Goal: Task Accomplishment & Management: Manage account settings

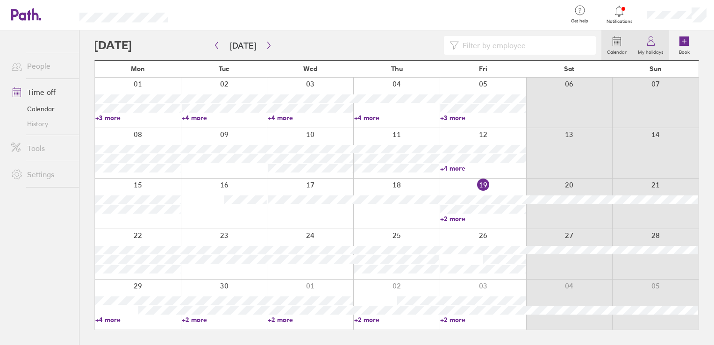
click at [650, 48] on label "My holidays" at bounding box center [650, 51] width 37 height 8
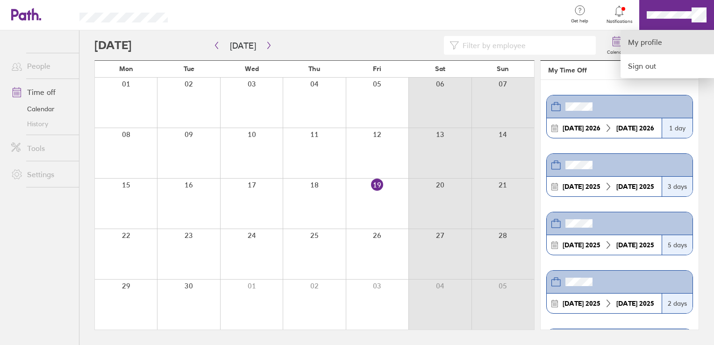
click at [647, 46] on link "My profile" at bounding box center [666, 42] width 93 height 24
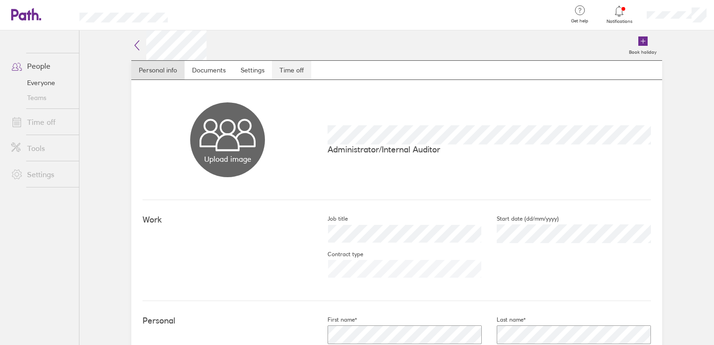
click at [287, 68] on link "Time off" at bounding box center [291, 70] width 39 height 19
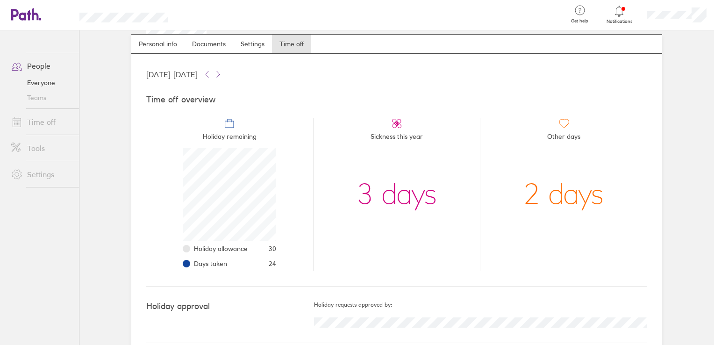
scroll to position [39, 0]
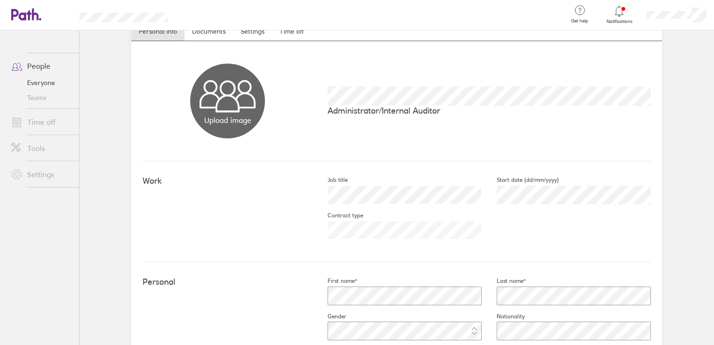
click at [43, 120] on link "Time off" at bounding box center [41, 122] width 75 height 19
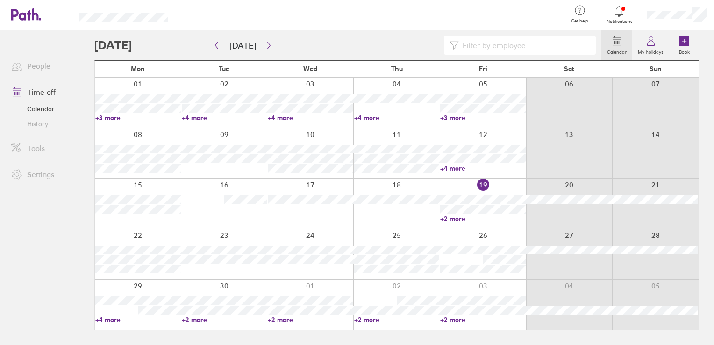
click at [651, 48] on label "My holidays" at bounding box center [650, 51] width 37 height 8
